Goal: Transaction & Acquisition: Register for event/course

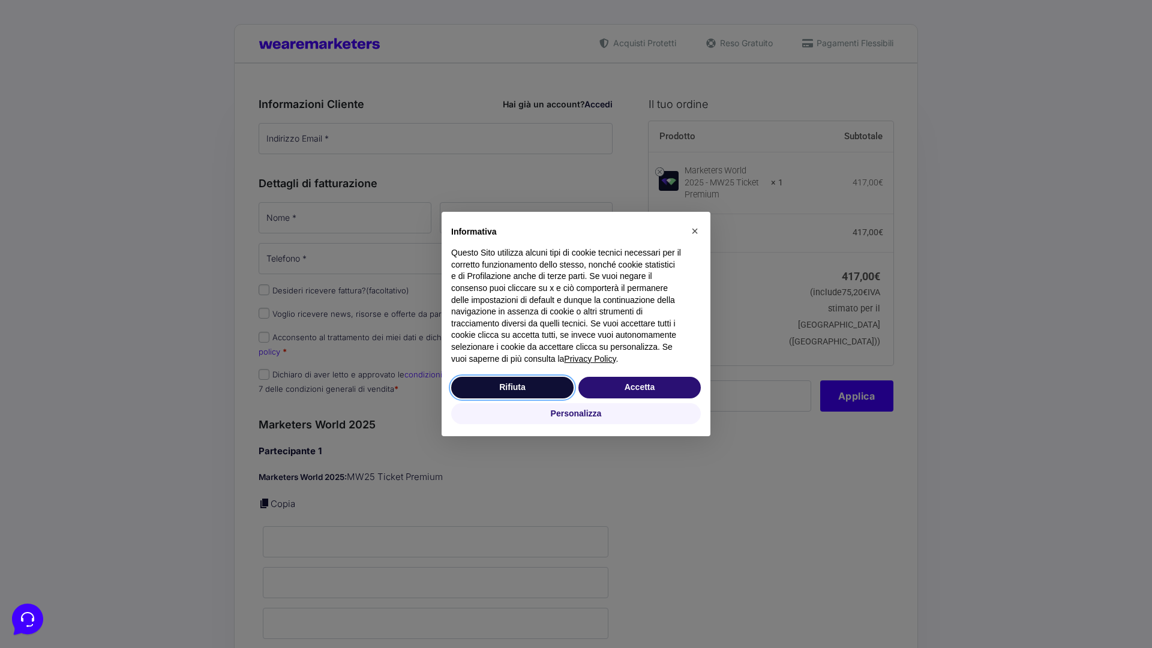
click at [512, 387] on button "Rifiuta" at bounding box center [512, 388] width 122 height 22
